Goal: Information Seeking & Learning: Understand process/instructions

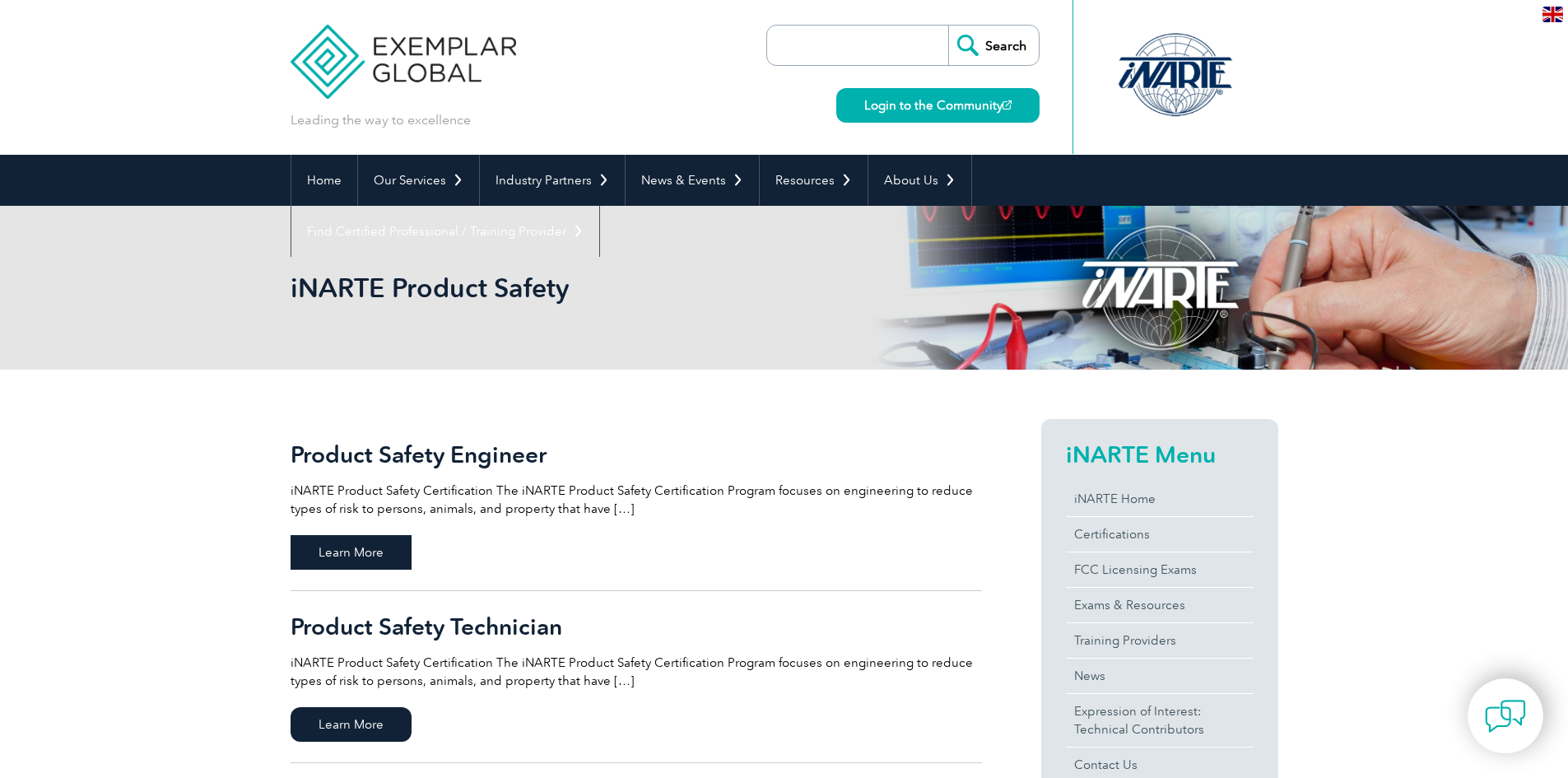
click at [328, 545] on span "Learn More" at bounding box center [351, 553] width 121 height 35
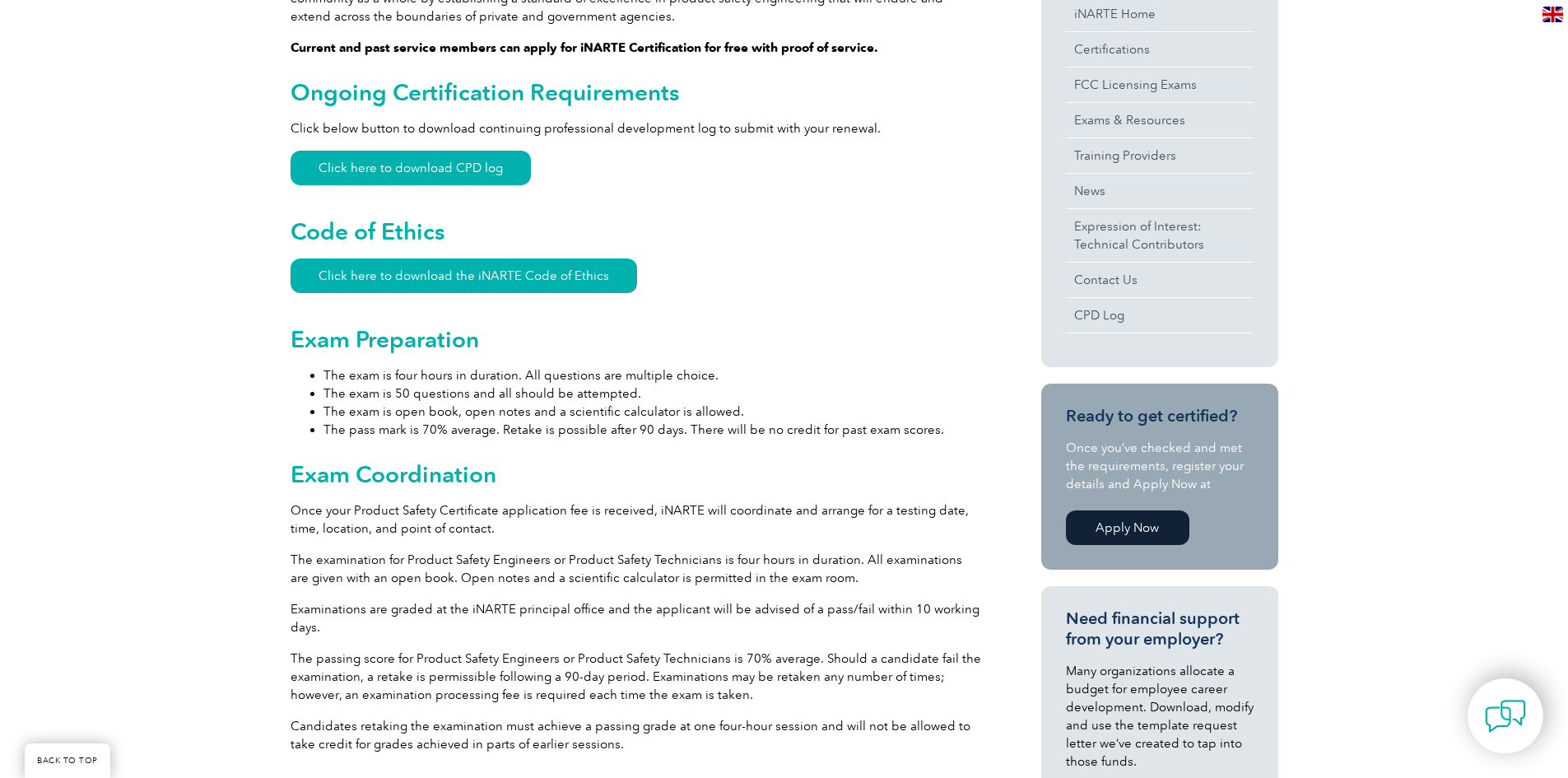
scroll to position [658, 0]
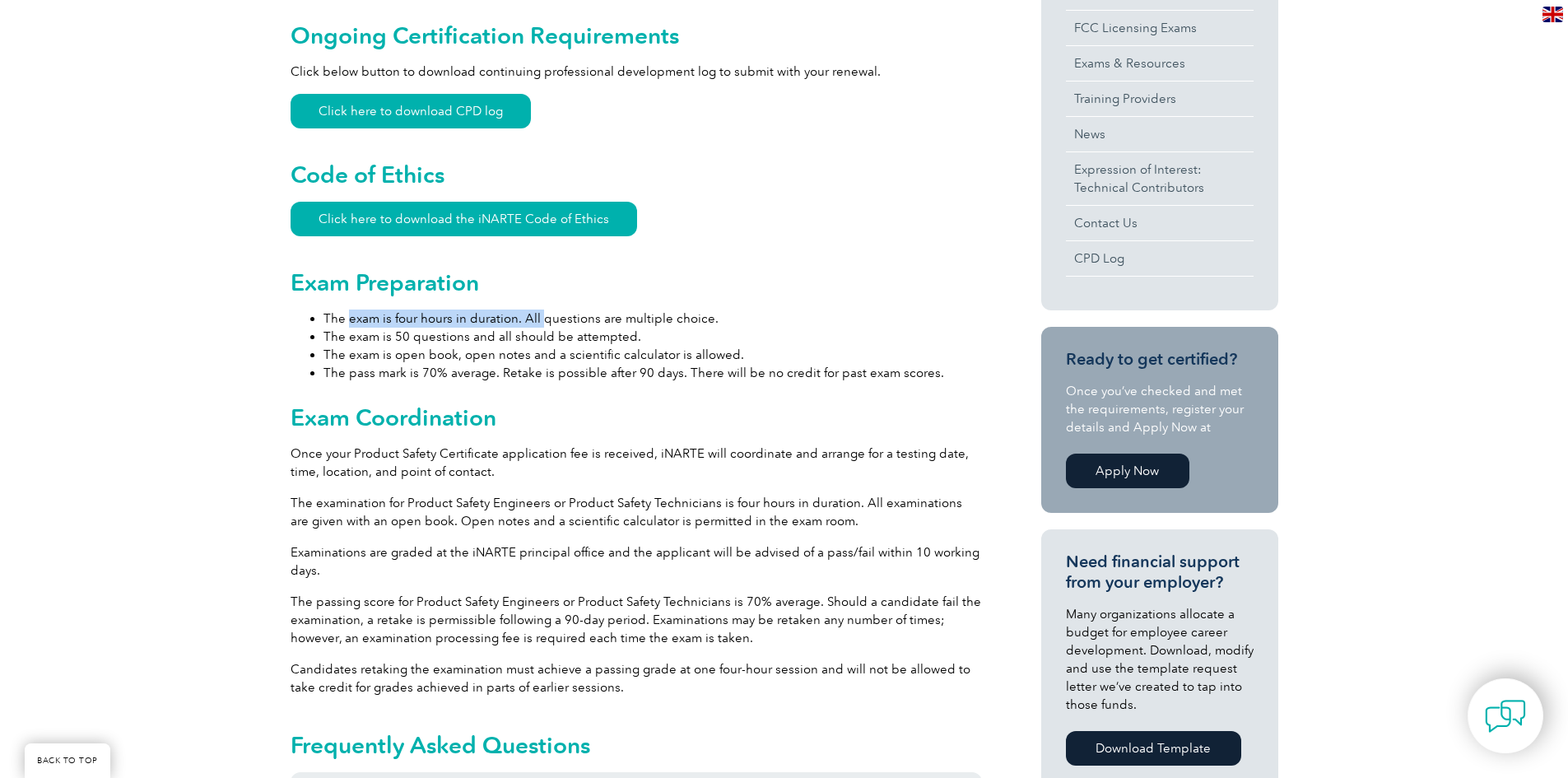
drag, startPoint x: 349, startPoint y: 322, endPoint x: 549, endPoint y: 350, distance: 202.0
click at [542, 322] on li "The exam is four hours in duration. All questions are multiple choice." at bounding box center [652, 319] width 658 height 18
click at [543, 383] on div "General Overview iNARTE Product Safety Certification The iNARTE Product Safety …" at bounding box center [636, 550] width 691 height 1581
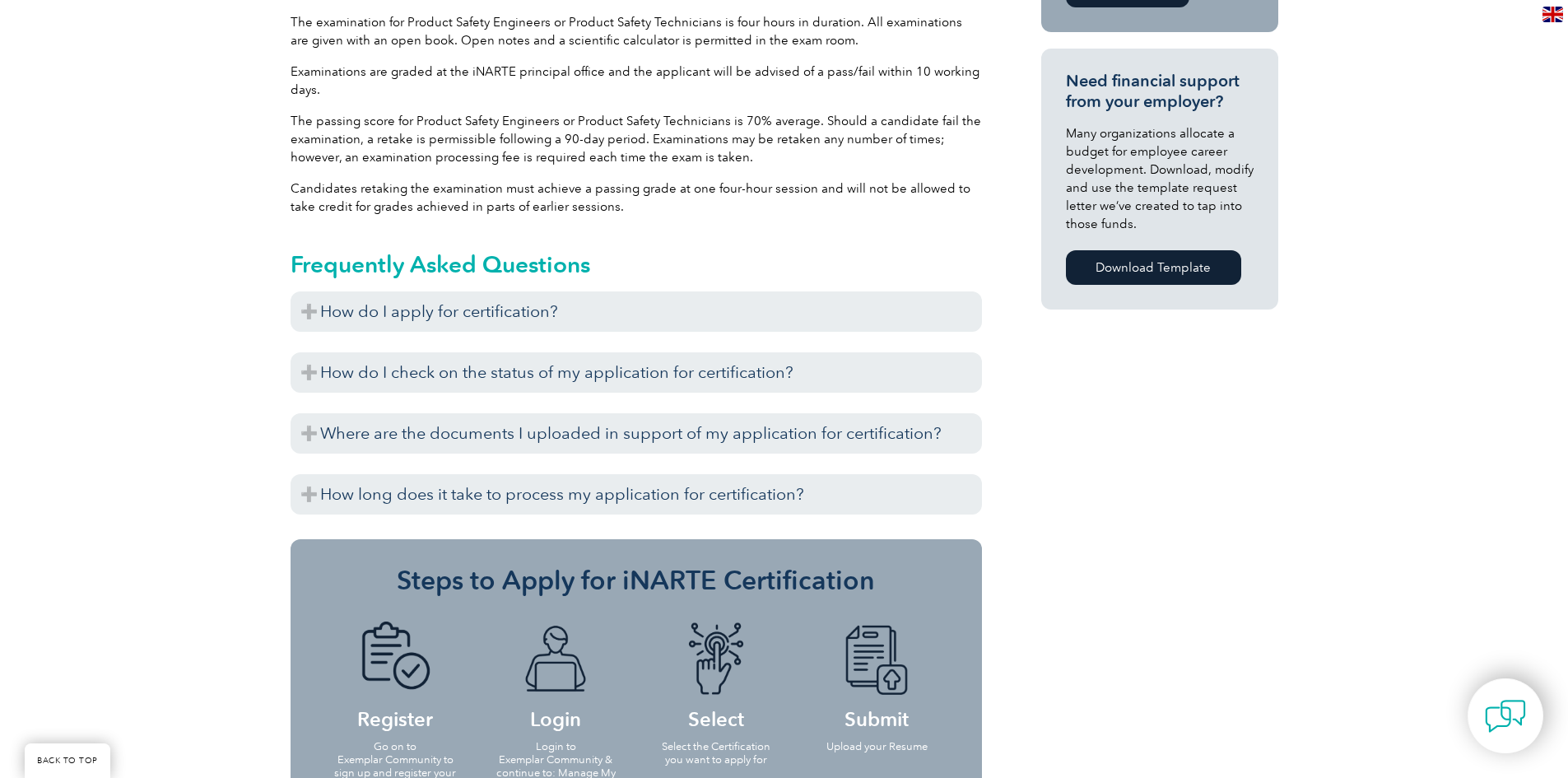
scroll to position [1152, 0]
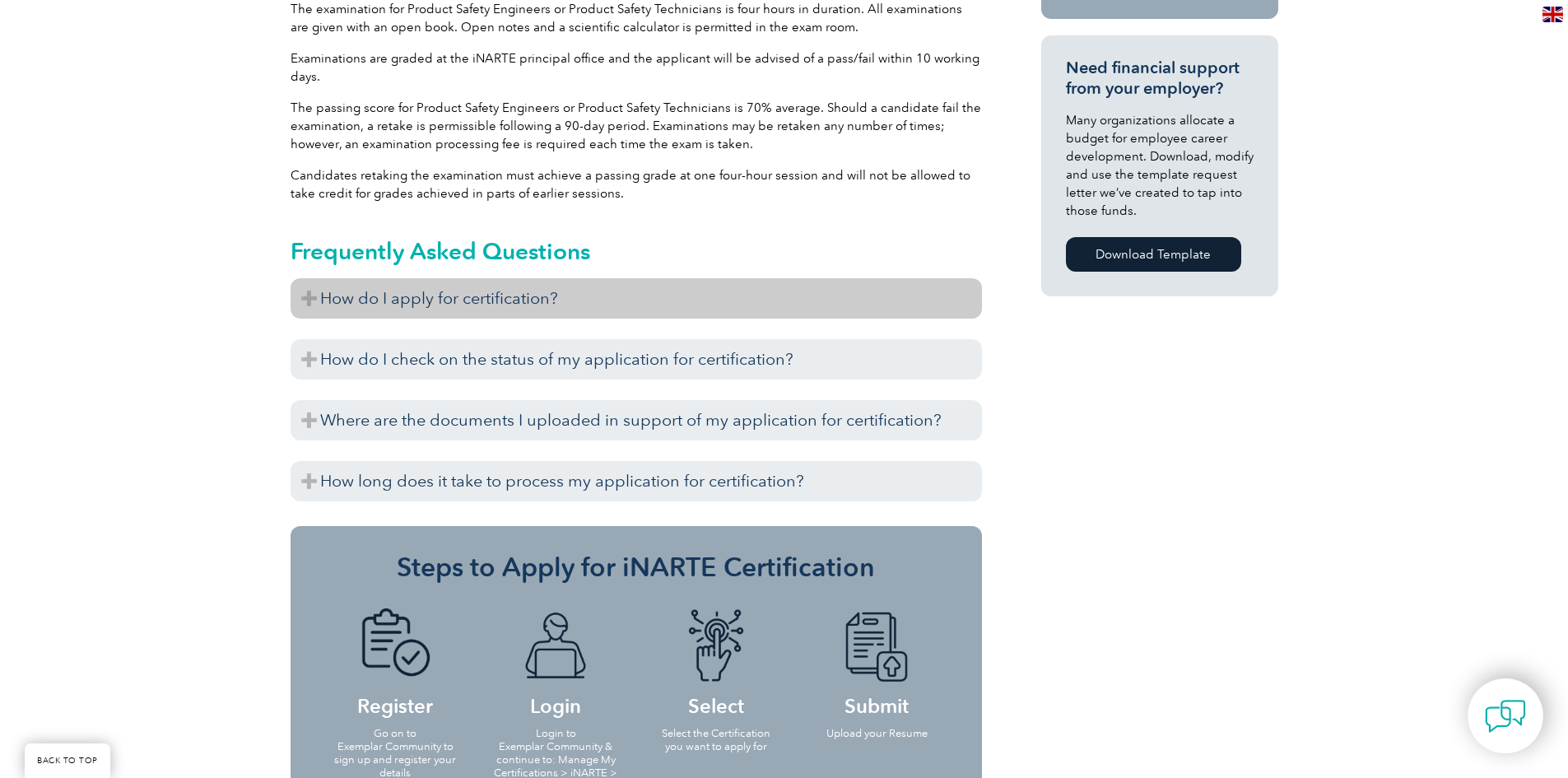
click at [434, 304] on h3 "How do I apply for certification?" at bounding box center [636, 298] width 691 height 41
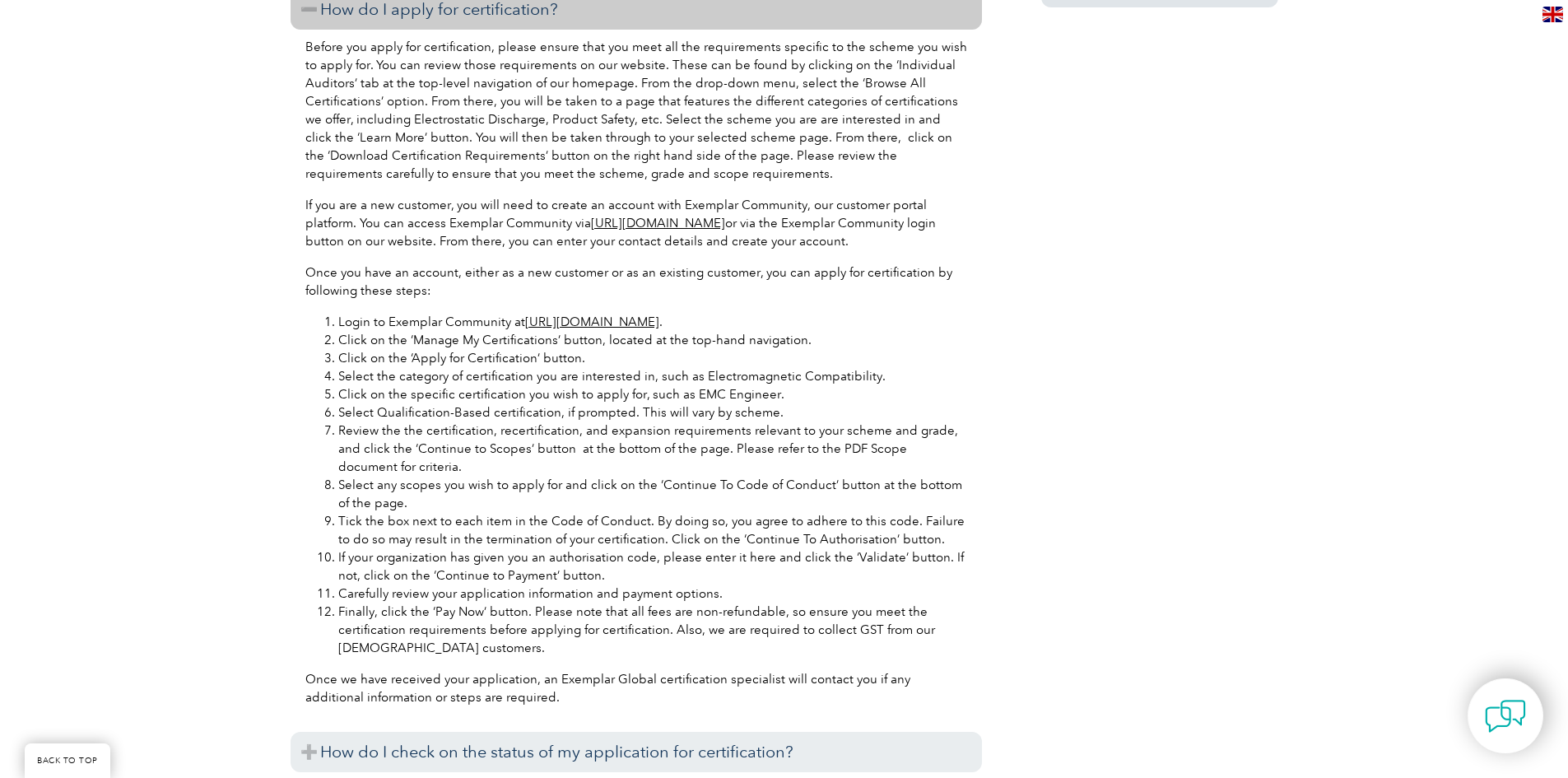
scroll to position [1482, 0]
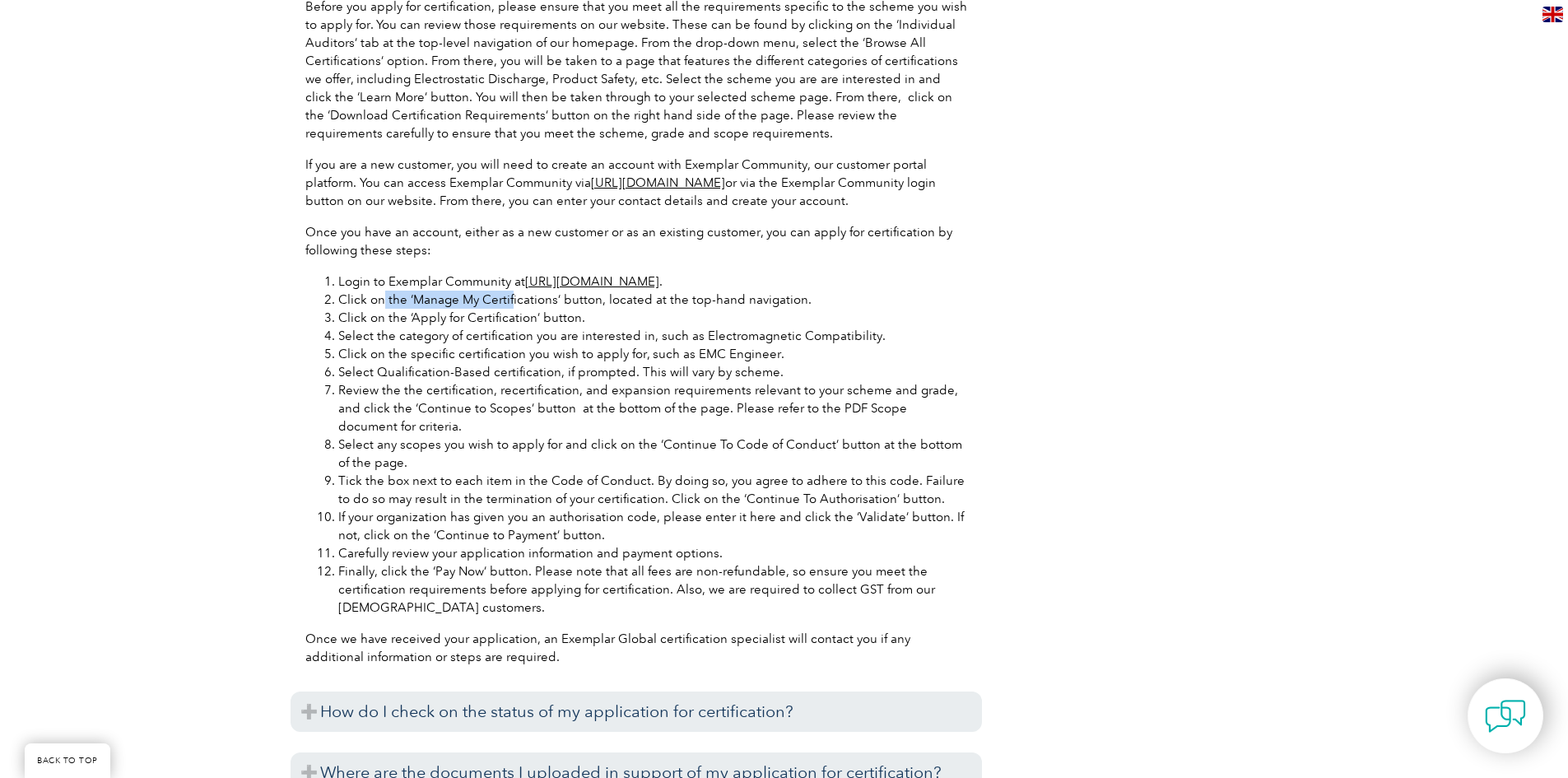
drag, startPoint x: 383, startPoint y: 307, endPoint x: 517, endPoint y: 323, distance: 135.0
click at [510, 304] on li "Click on the ‘Manage My Certifications’ button, located at the top-hand navigat…" at bounding box center [653, 300] width 629 height 18
click at [518, 339] on li "Select the category of certification you are interested in, such as Electromagn…" at bounding box center [653, 336] width 629 height 18
drag, startPoint x: 422, startPoint y: 316, endPoint x: 567, endPoint y: 321, distance: 145.1
click at [567, 321] on li "Click on the ‘Apply for Certification’ button." at bounding box center [653, 318] width 629 height 18
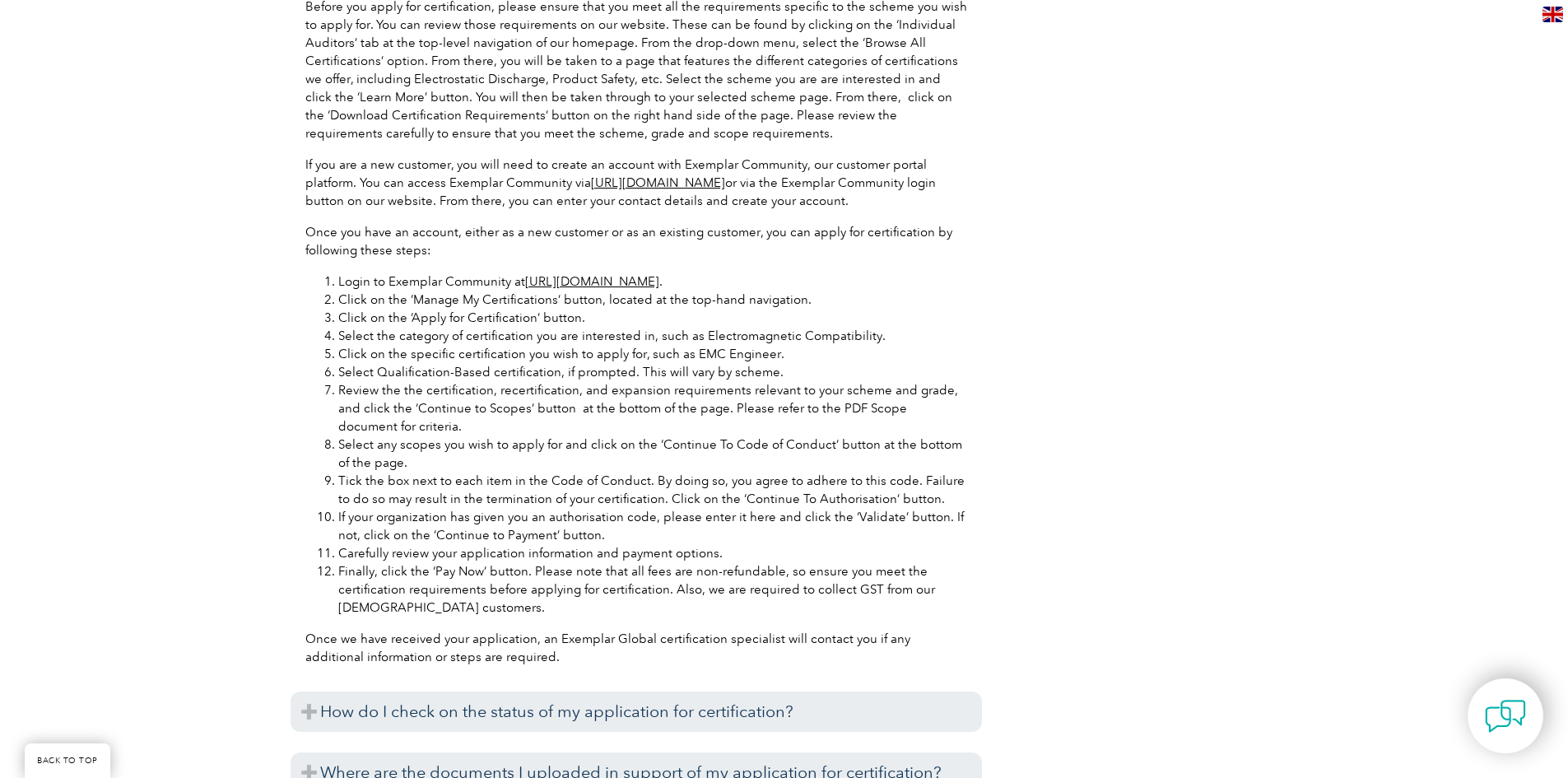
click at [547, 352] on li "Click on the specific certification you wish to apply for, such as EMC Engineer." at bounding box center [653, 354] width 629 height 18
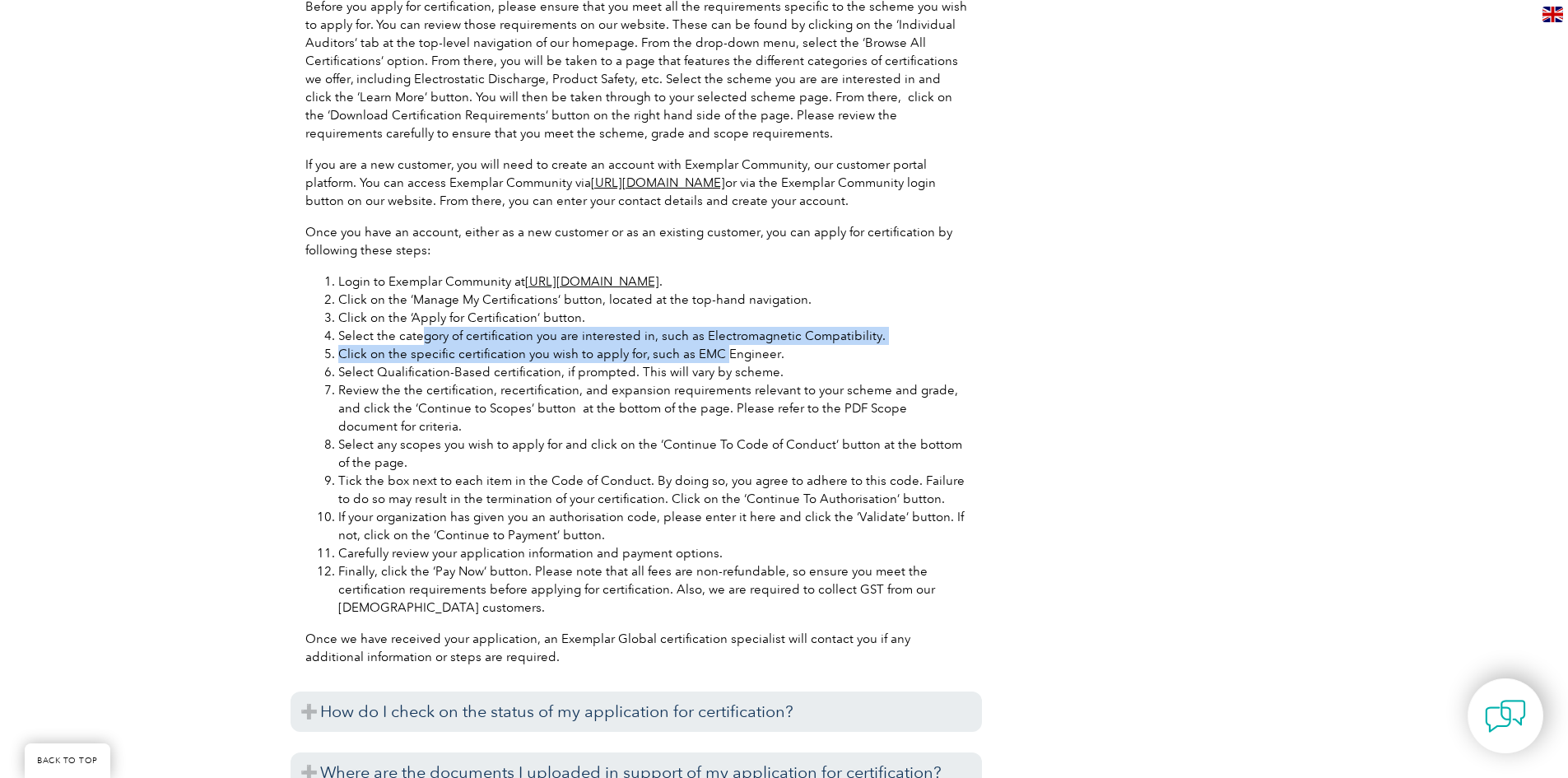
drag, startPoint x: 420, startPoint y: 336, endPoint x: 718, endPoint y: 349, distance: 298.3
click at [718, 349] on ol "Login to Exemplar Community at https://community.exemplarglobal.org/ . Click on…" at bounding box center [636, 444] width 662 height 344
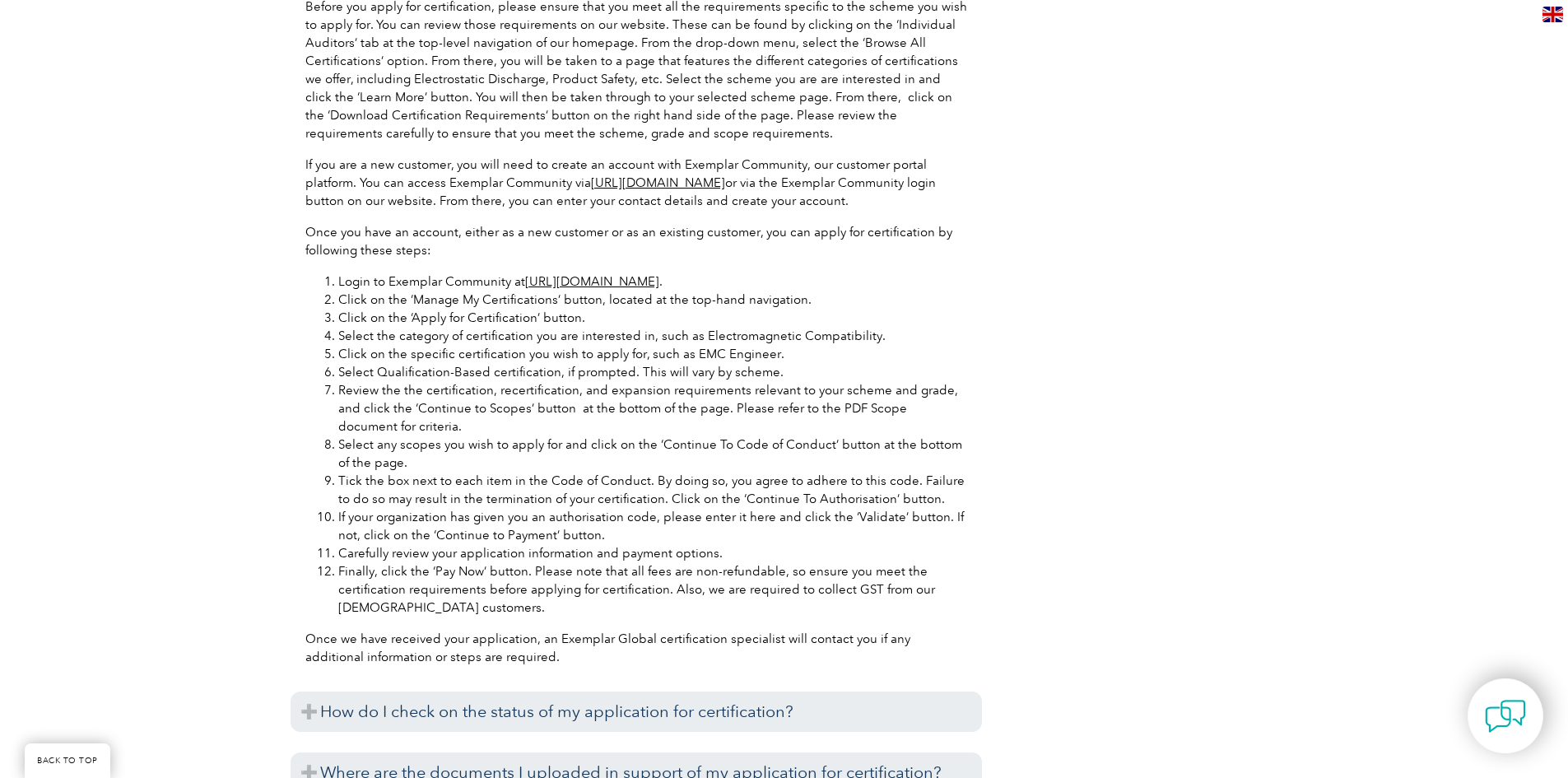
click at [698, 373] on li "Select Qualification-Based certification, if prompted. This will vary by scheme." at bounding box center [653, 372] width 629 height 18
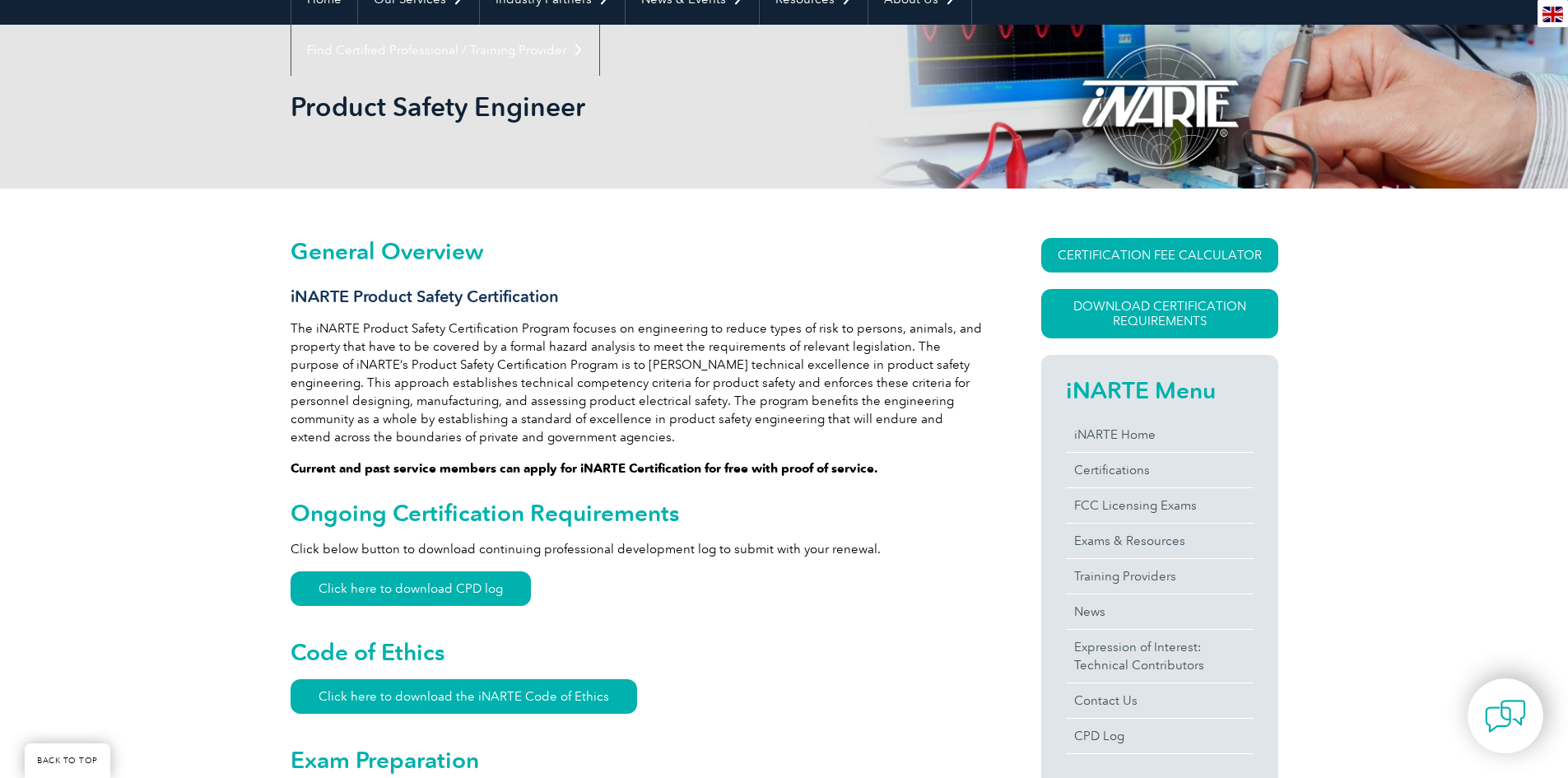
scroll to position [164, 0]
